Goal: Information Seeking & Learning: Find specific page/section

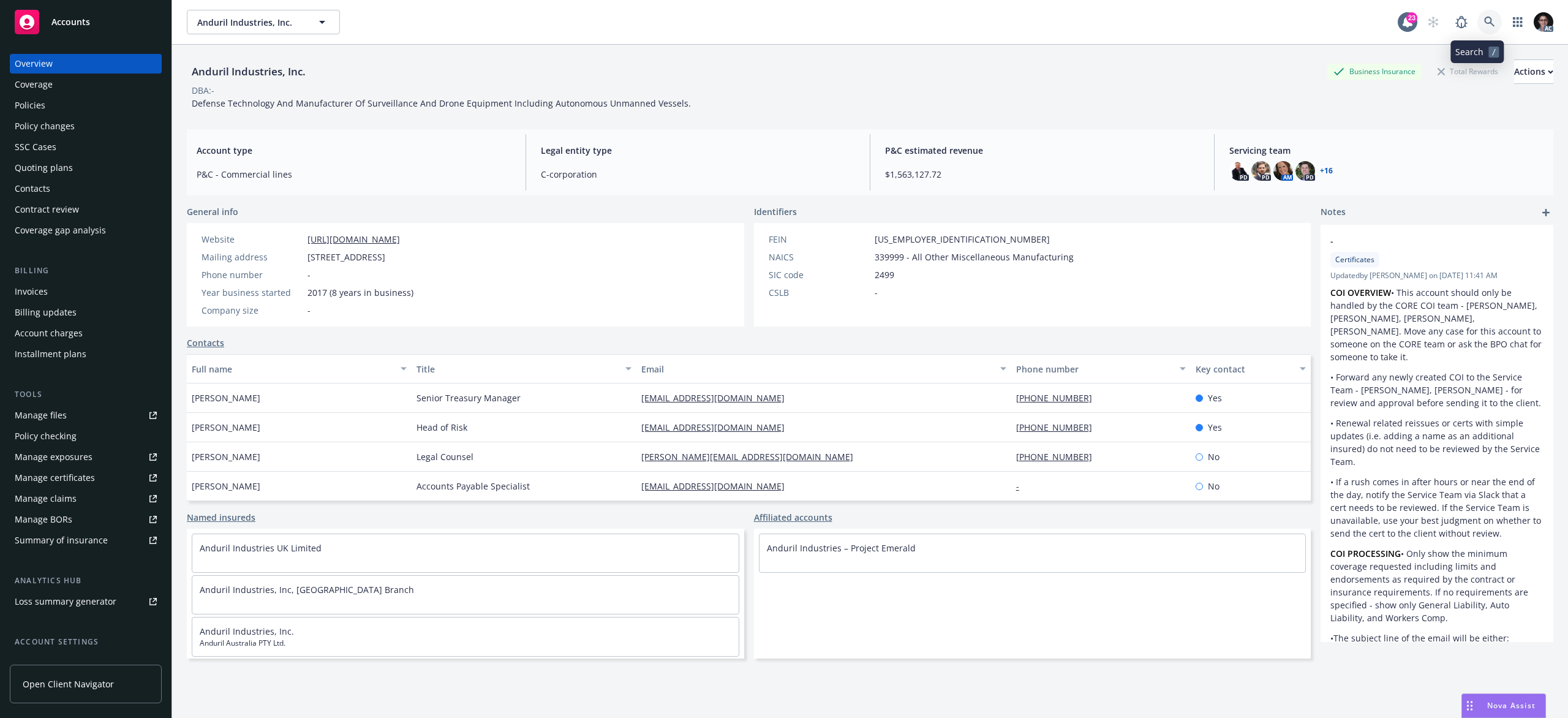
click at [1483, 19] on icon at bounding box center [1489, 22] width 11 height 11
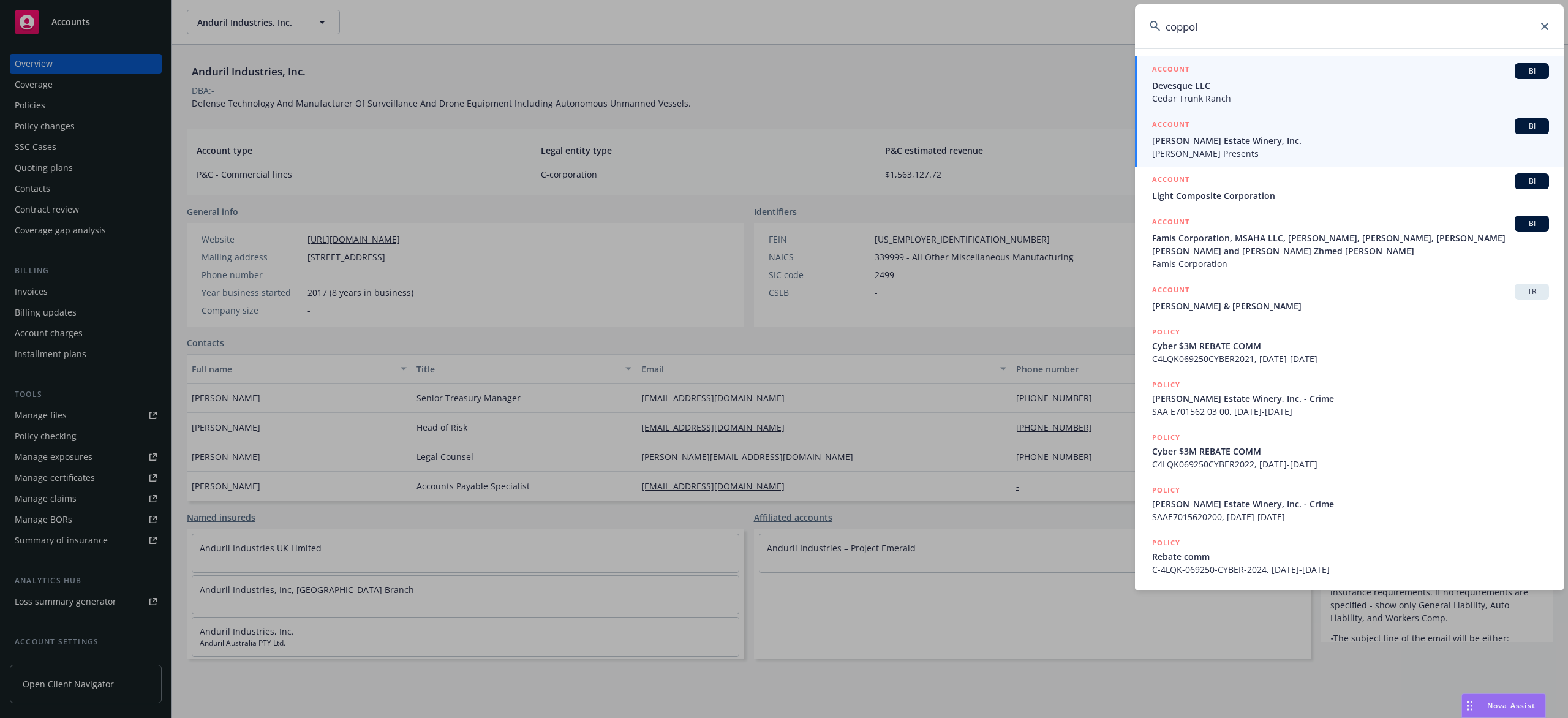
type input "coppol"
click at [1526, 129] on span "BI" at bounding box center [1531, 126] width 25 height 11
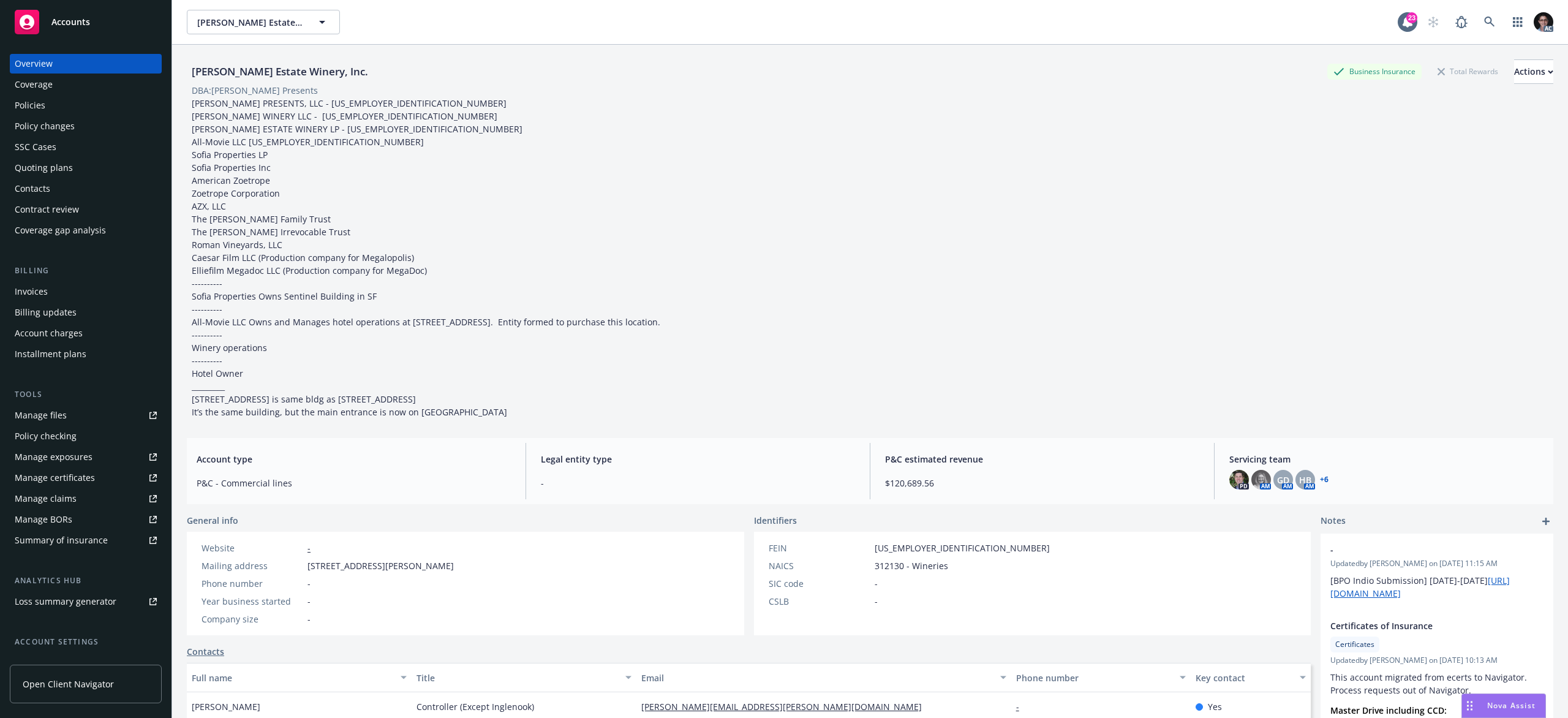
click at [57, 104] on div "Policies" at bounding box center [86, 106] width 142 height 20
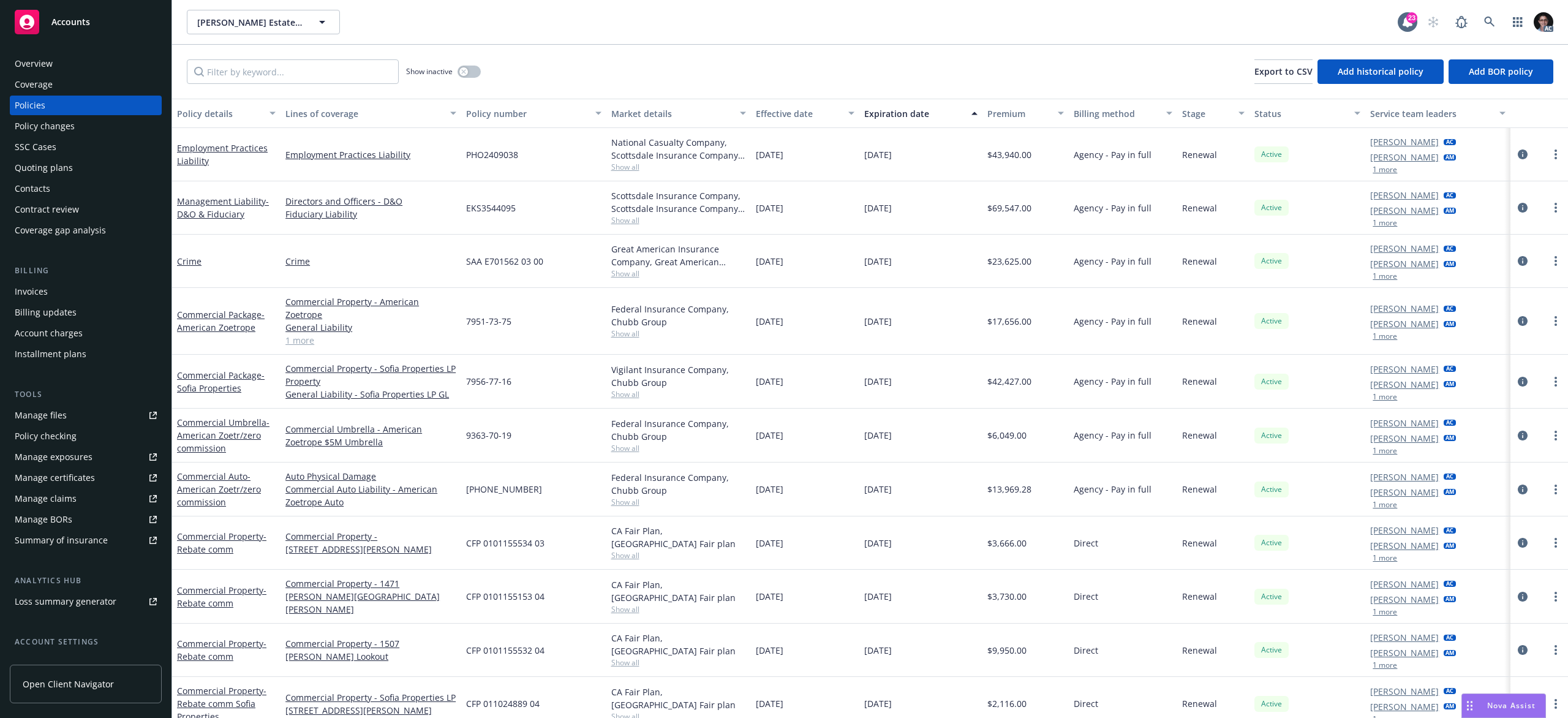
click at [619, 329] on span "Show all" at bounding box center [679, 333] width 135 height 10
click at [642, 314] on div "Federal Insurance Company, Chubb Group" at bounding box center [679, 315] width 135 height 25
click at [304, 334] on link "1 more" at bounding box center [371, 340] width 171 height 13
